Goal: Task Accomplishment & Management: Manage account settings

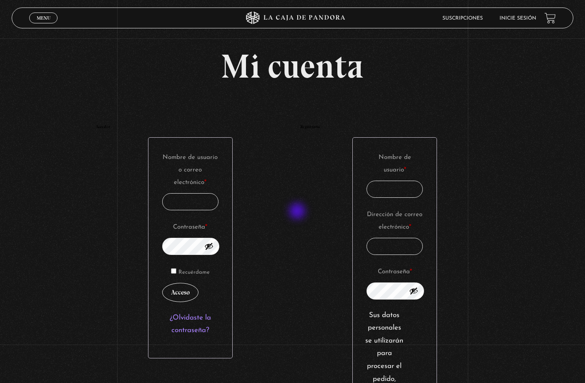
scroll to position [42, 0]
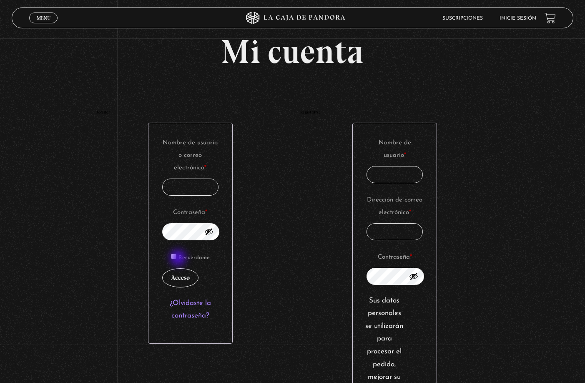
type input "alannamasis"
click at [179, 259] on label "Recuérdame" at bounding box center [190, 258] width 39 height 13
click at [176, 259] on input "Recuérdame" at bounding box center [173, 256] width 5 height 5
checkbox input "true"
click at [193, 279] on button "Acceso" at bounding box center [180, 277] width 36 height 19
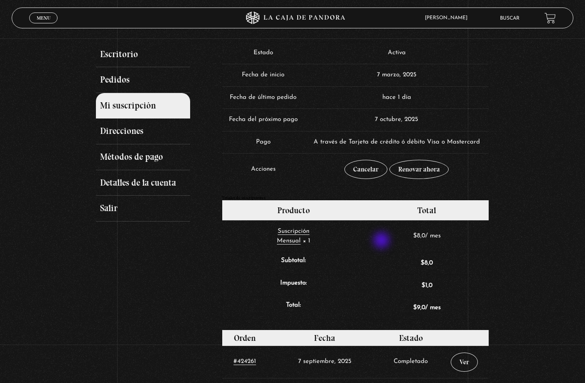
scroll to position [83, 0]
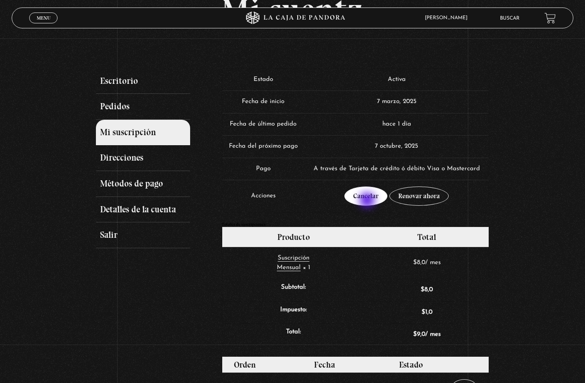
click at [368, 201] on link "Cancelar" at bounding box center [366, 196] width 43 height 19
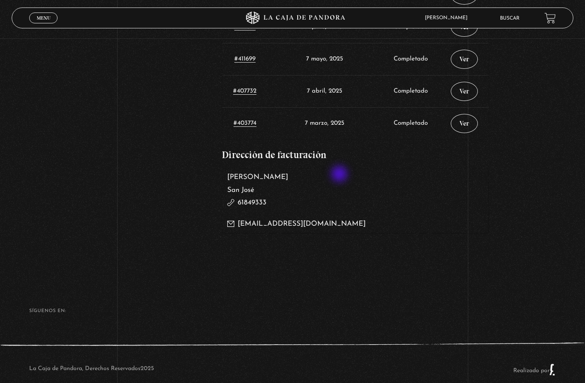
scroll to position [572, 0]
